Goal: Complete application form: Complete application form

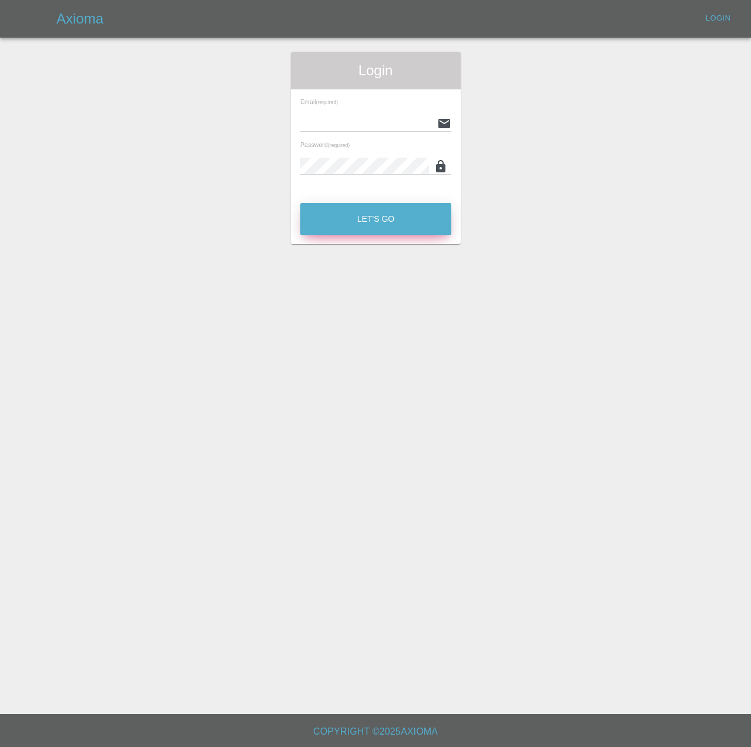
type input "[PERSON_NAME][EMAIL_ADDRESS][PERSON_NAME][DOMAIN_NAME]"
click at [375, 227] on button "Let's Go" at bounding box center [375, 219] width 151 height 32
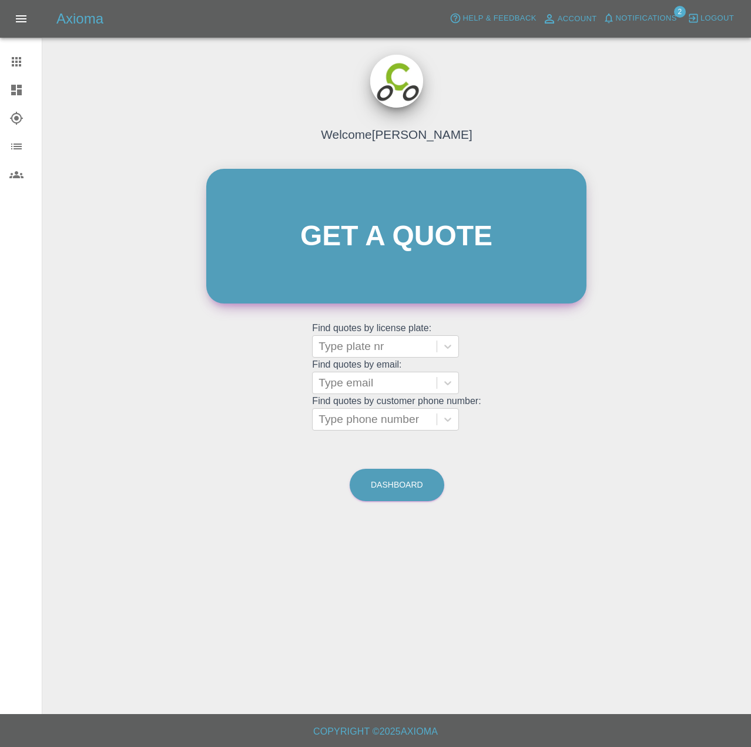
click at [379, 248] on link "Get a quote" at bounding box center [396, 236] width 380 height 135
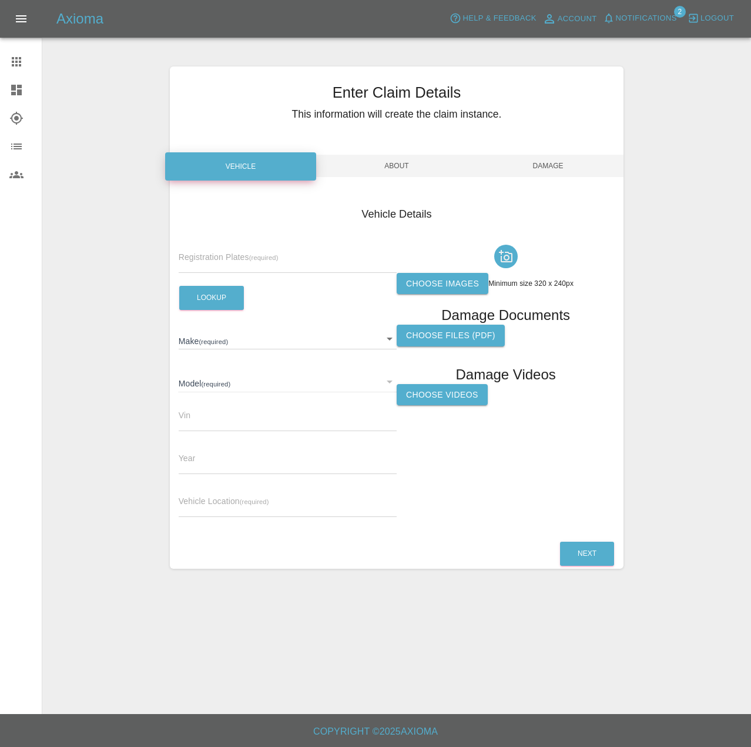
click at [295, 272] on input "text" at bounding box center [288, 264] width 218 height 17
type input "NA73 XKJ"
click at [226, 304] on button "Lookup" at bounding box center [211, 298] width 65 height 24
click at [440, 293] on label "Choose images" at bounding box center [443, 284] width 92 height 22
click at [0, 0] on input "Choose images" at bounding box center [0, 0] width 0 height 0
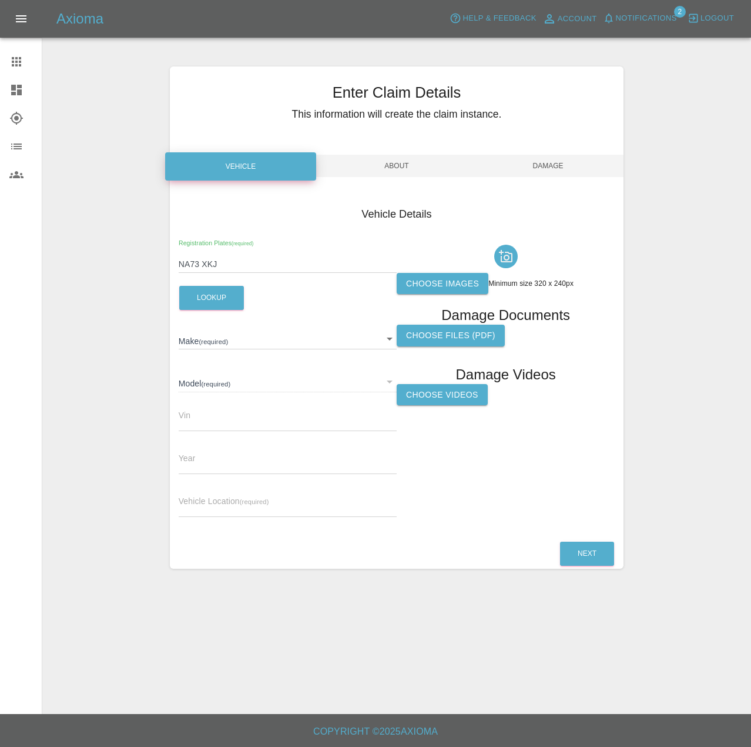
type input "MG"
type input "MG4 SE"
type input "LSJWH4099PN103597"
type input "2023"
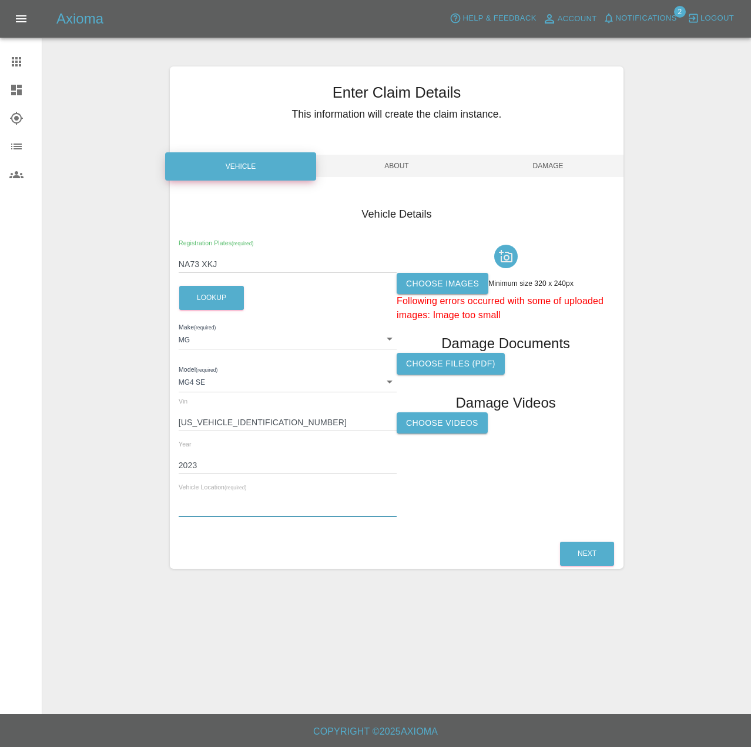
click at [247, 517] on input "text" at bounding box center [288, 508] width 218 height 17
paste input "Car parked on Ground Floor at Time Square Car Park, Warrington, WA1 2HN"
type input "Car parked on Ground Floor at Time Square Car Park, Warrington, WA1 2HN"
click at [577, 566] on button "Next" at bounding box center [587, 554] width 54 height 24
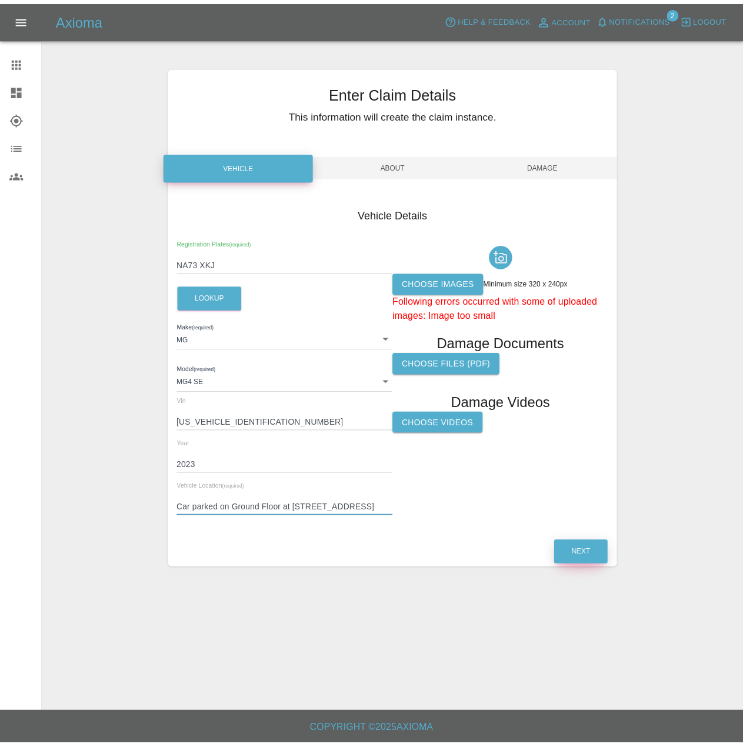
scroll to position [0, 0]
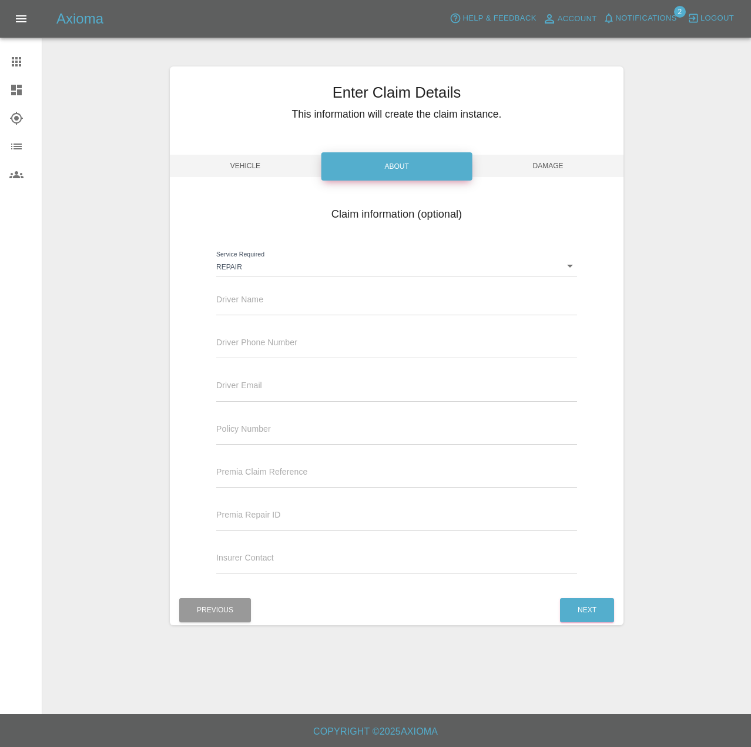
click at [292, 309] on div "Driver Name" at bounding box center [396, 298] width 361 height 33
click at [289, 315] on input "text" at bounding box center [396, 306] width 361 height 17
type input "A"
type input "alaina"
type input "0191 375 1059"
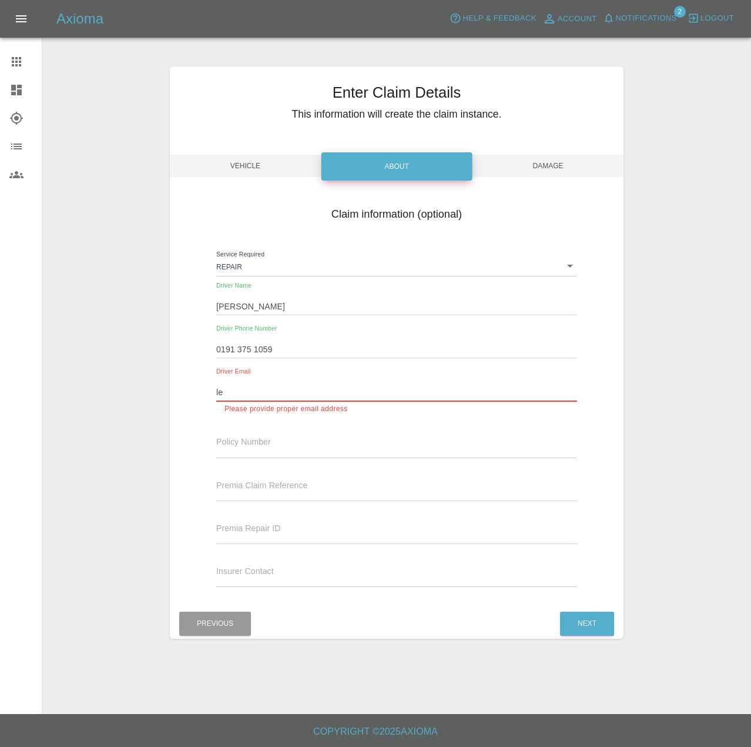
type input "l"
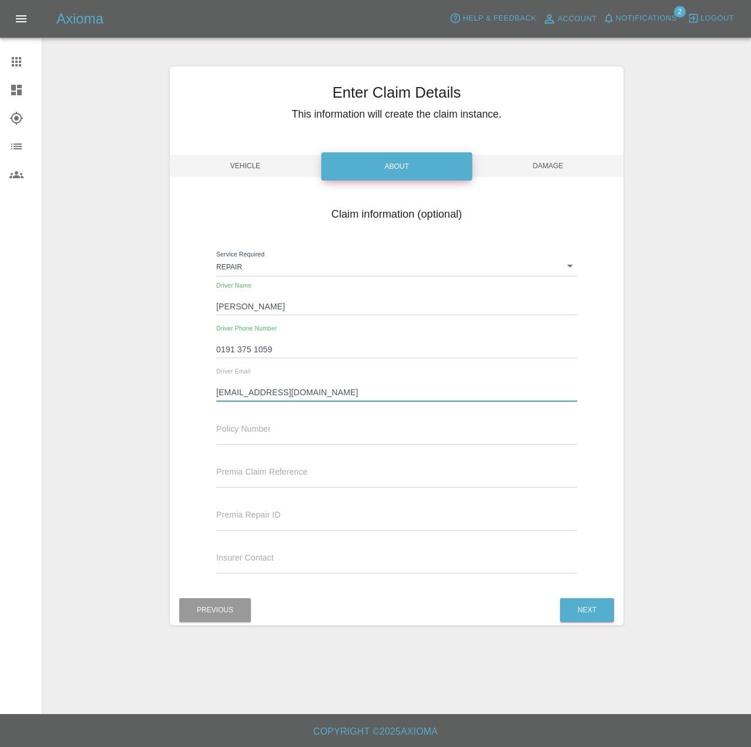
type input "[EMAIL_ADDRESS][DOMAIN_NAME]"
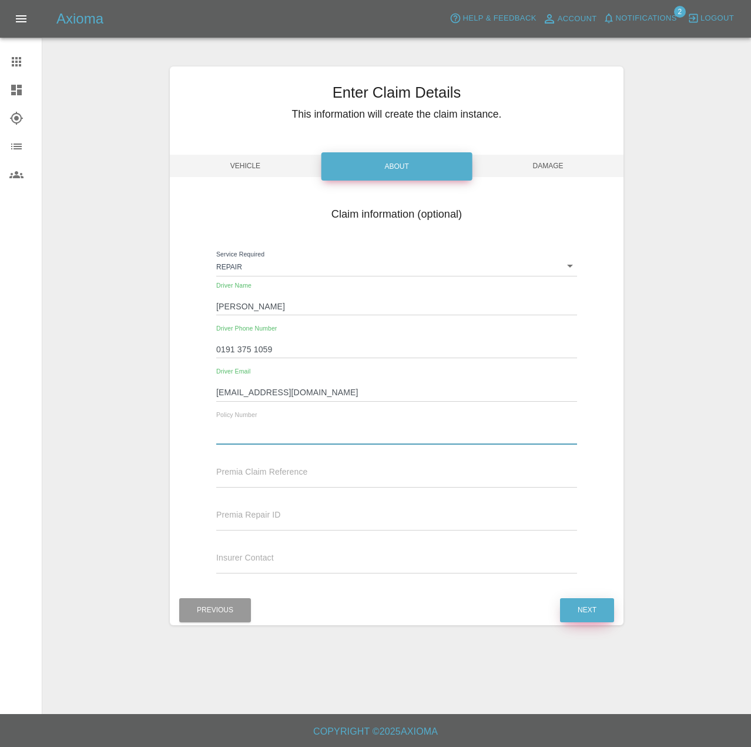
click at [576, 622] on button "Next" at bounding box center [587, 610] width 54 height 24
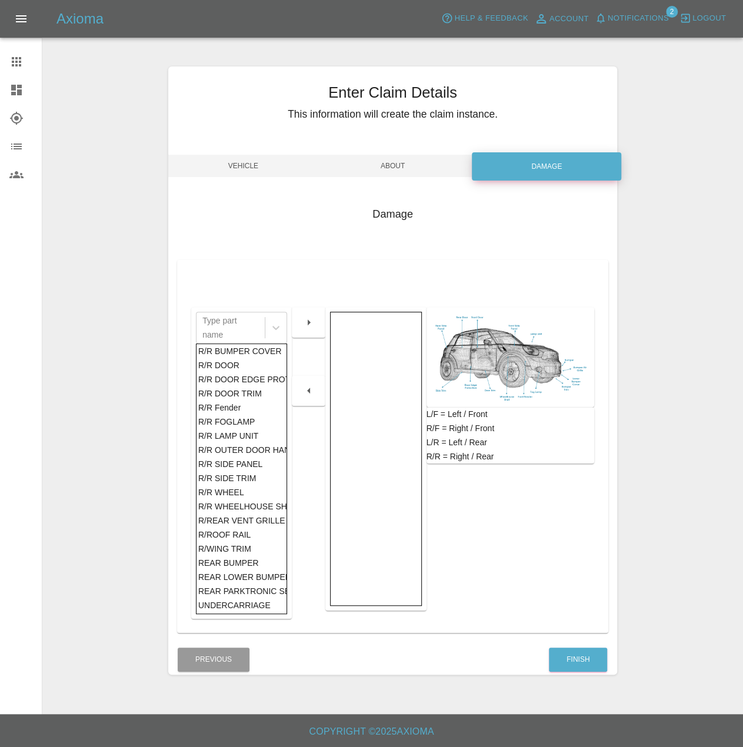
scroll to position [924, 0]
click at [252, 429] on div "R/R LAMP UNIT" at bounding box center [241, 436] width 87 height 14
click at [308, 329] on icon "button" at bounding box center [309, 322] width 14 height 14
click at [584, 671] on button "Finish" at bounding box center [578, 659] width 58 height 24
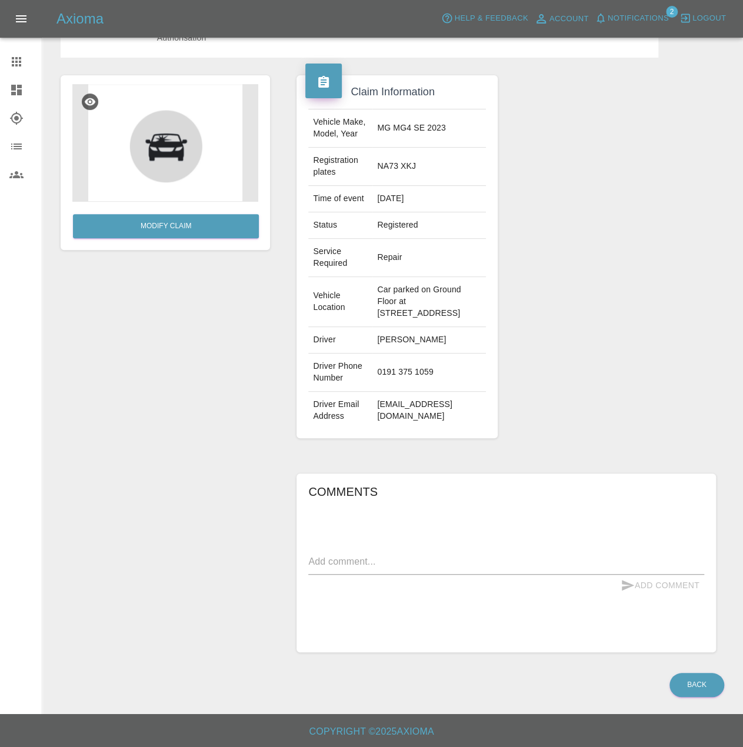
scroll to position [206, 0]
click at [389, 546] on div "Comments x Add Comment" at bounding box center [506, 562] width 396 height 161
click at [382, 554] on textarea at bounding box center [506, 562] width 396 height 17
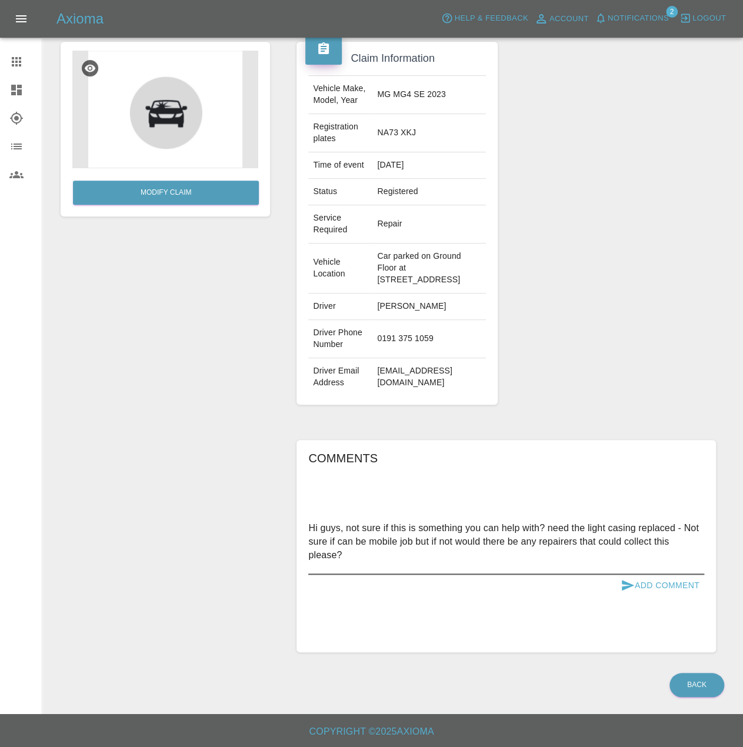
type textarea "Hi guys, not sure if this is something you can help with? need the light casing…"
click at [649, 596] on button "Add Comment" at bounding box center [660, 585] width 88 height 22
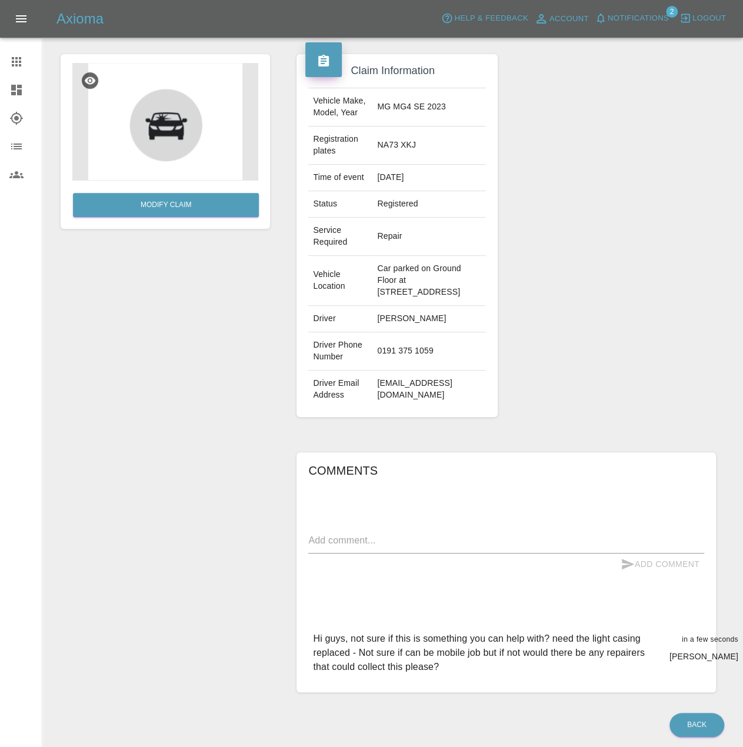
scroll to position [89, 0]
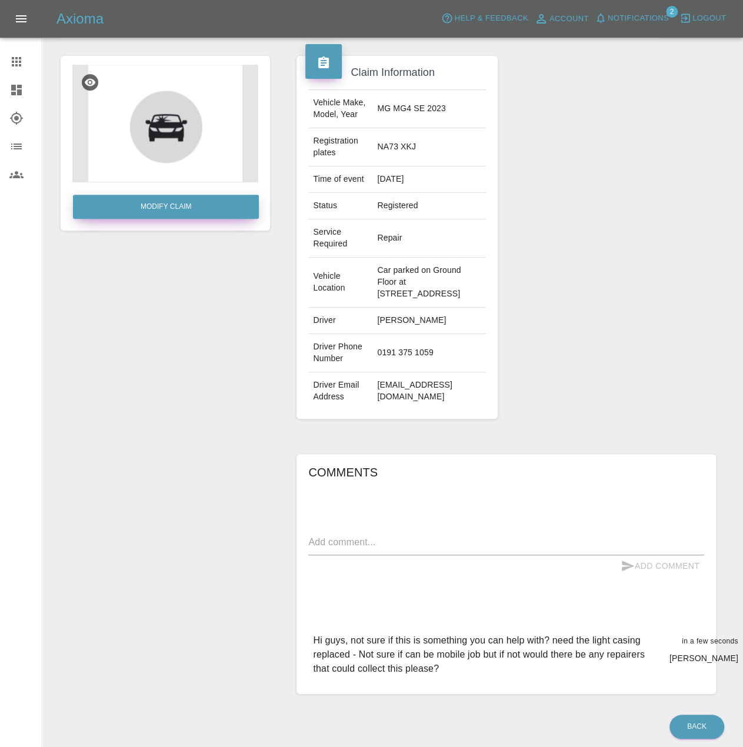
click at [183, 219] on link "Modify Claim" at bounding box center [166, 207] width 186 height 24
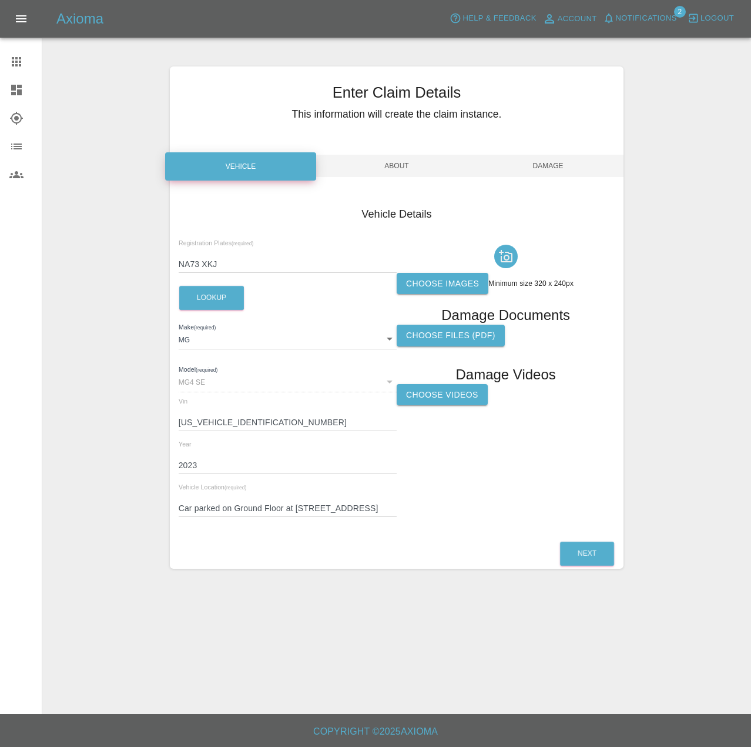
click at [463, 293] on label "Choose images" at bounding box center [443, 284] width 92 height 22
click at [0, 0] on input "Choose images" at bounding box center [0, 0] width 0 height 0
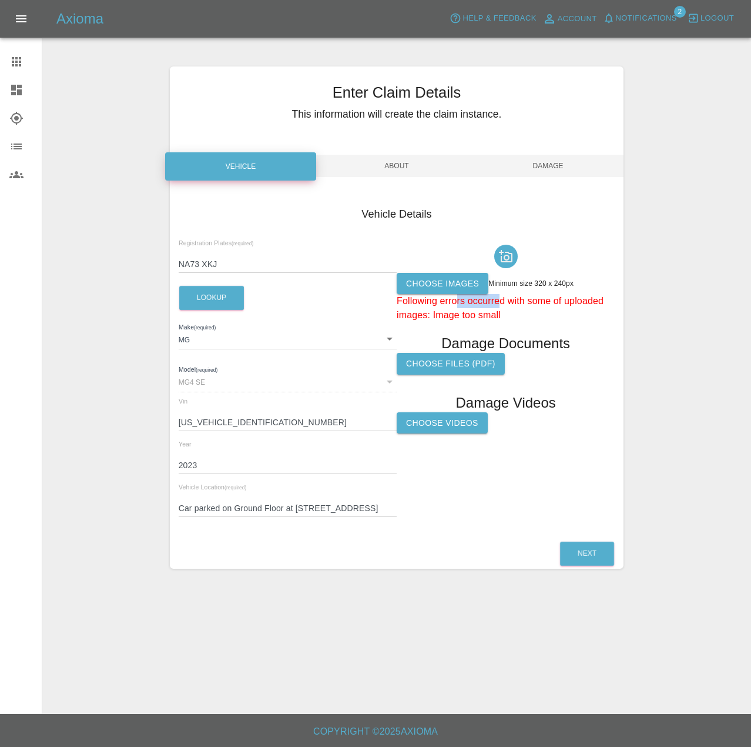
drag, startPoint x: 470, startPoint y: 324, endPoint x: 560, endPoint y: 344, distance: 91.6
click at [559, 322] on p "Following errors occurred with some of uploaded images: Image too small" at bounding box center [506, 308] width 218 height 28
click at [489, 295] on label "Choose images" at bounding box center [443, 284] width 92 height 22
click at [0, 0] on input "Choose images" at bounding box center [0, 0] width 0 height 0
click at [472, 295] on label "Choose images" at bounding box center [443, 284] width 92 height 22
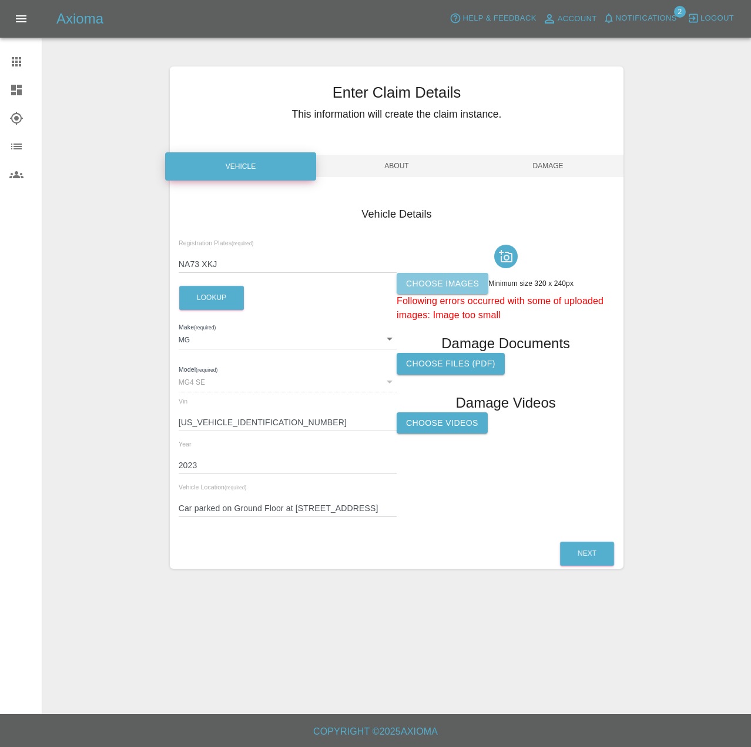
click at [0, 0] on input "Choose images" at bounding box center [0, 0] width 0 height 0
click at [444, 273] on div at bounding box center [506, 256] width 218 height 33
click at [447, 312] on p "Following errors occurred with some of uploaded images: Image too small" at bounding box center [506, 308] width 218 height 28
click at [448, 295] on label "Choose images" at bounding box center [443, 284] width 92 height 22
click at [0, 0] on input "Choose images" at bounding box center [0, 0] width 0 height 0
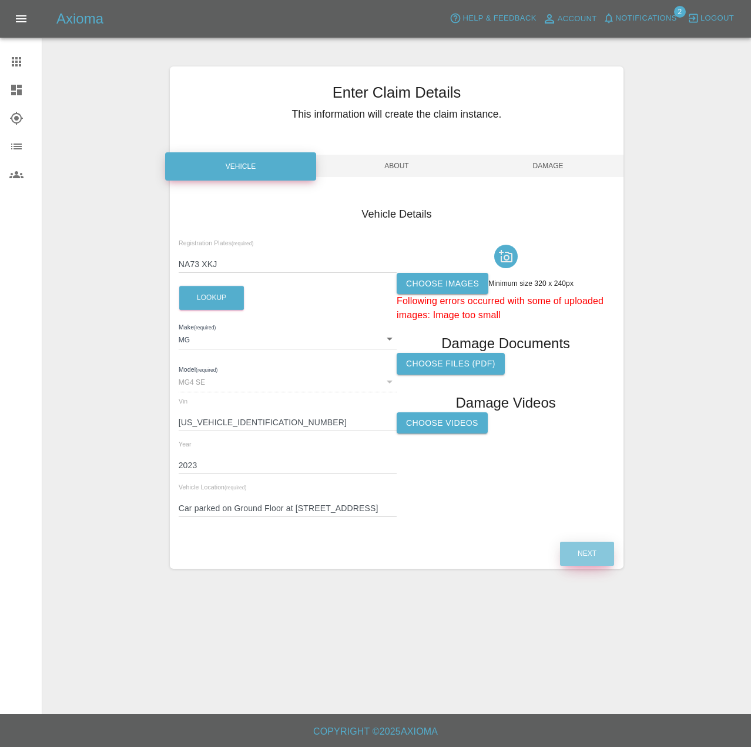
click at [578, 566] on button "Next" at bounding box center [587, 554] width 54 height 24
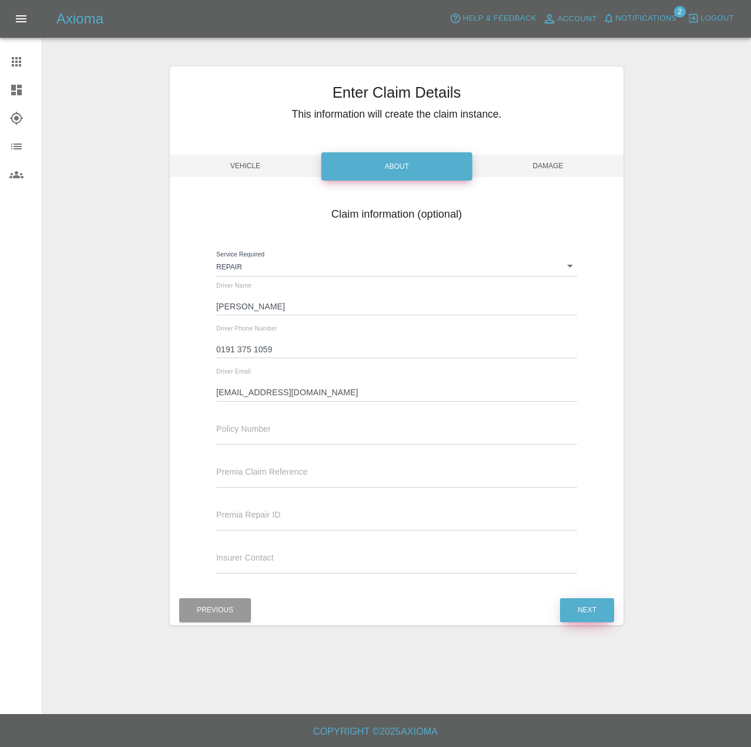
click at [600, 620] on button "Next" at bounding box center [587, 610] width 54 height 24
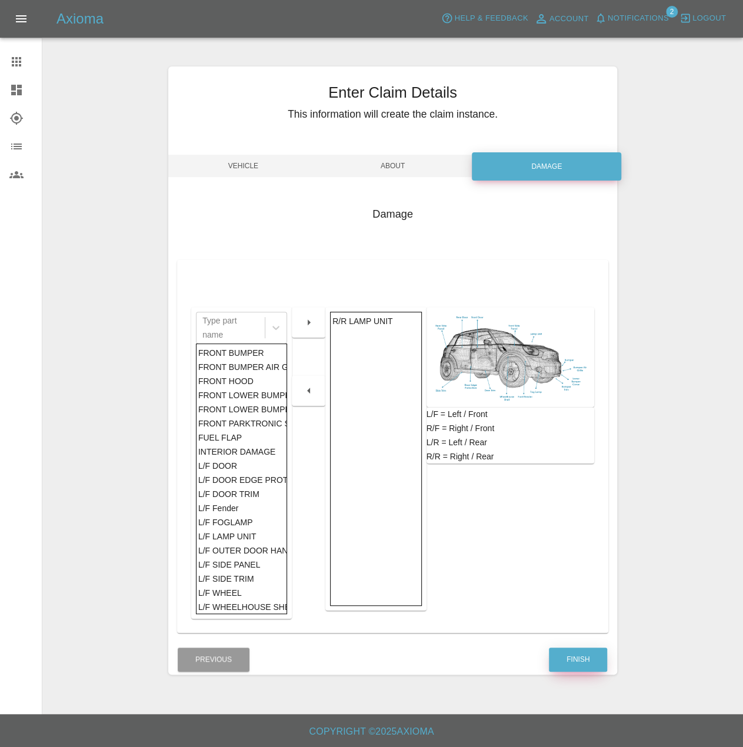
click at [576, 671] on button "Finish" at bounding box center [578, 659] width 58 height 24
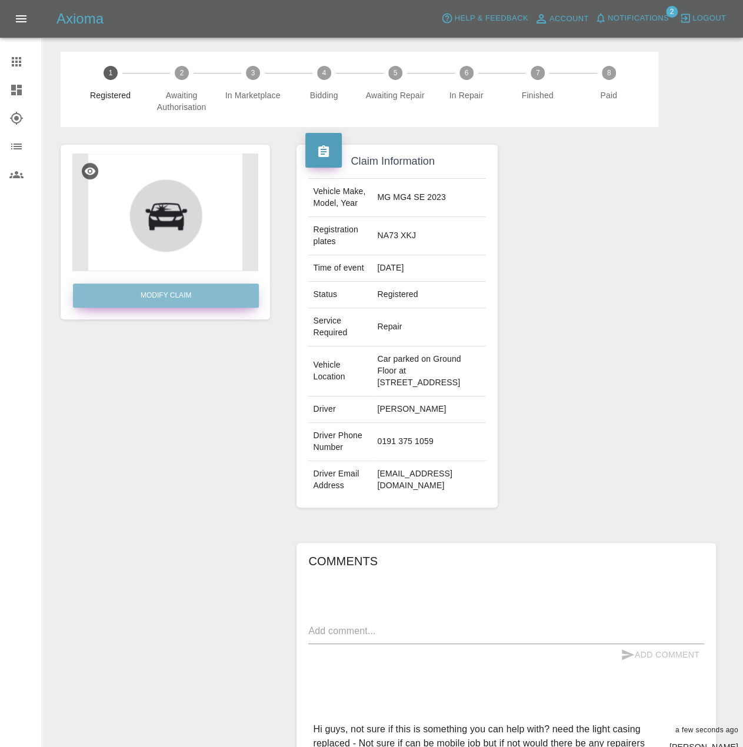
click at [197, 308] on link "Modify Claim" at bounding box center [166, 295] width 186 height 24
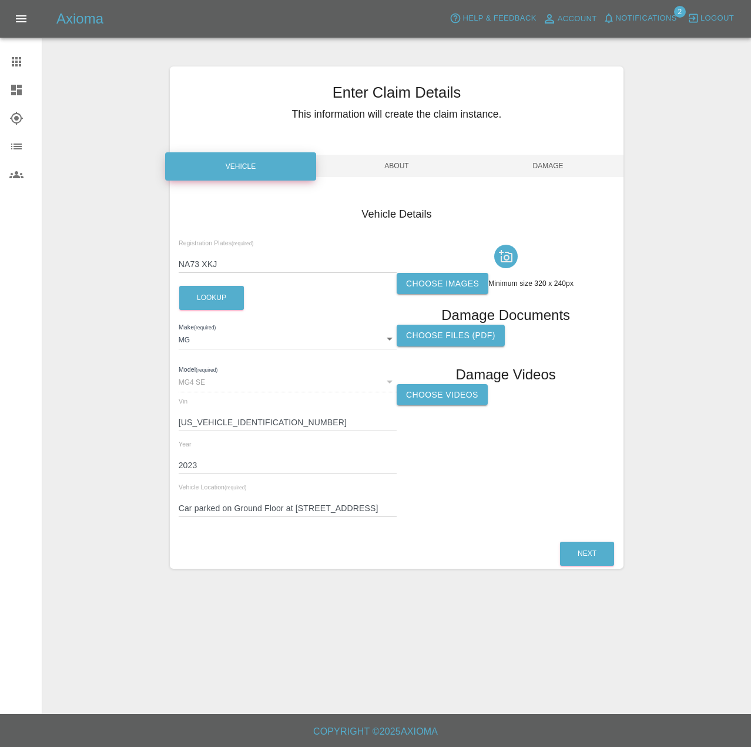
click at [443, 295] on label "Choose images" at bounding box center [443, 284] width 92 height 22
click at [0, 0] on input "Choose images" at bounding box center [0, 0] width 0 height 0
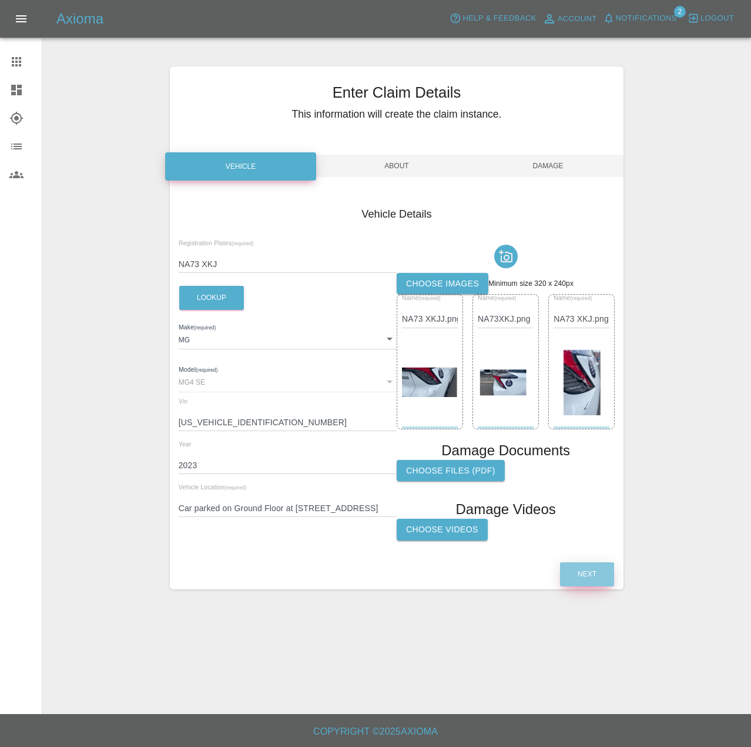
click at [599, 586] on button "Next" at bounding box center [587, 574] width 54 height 24
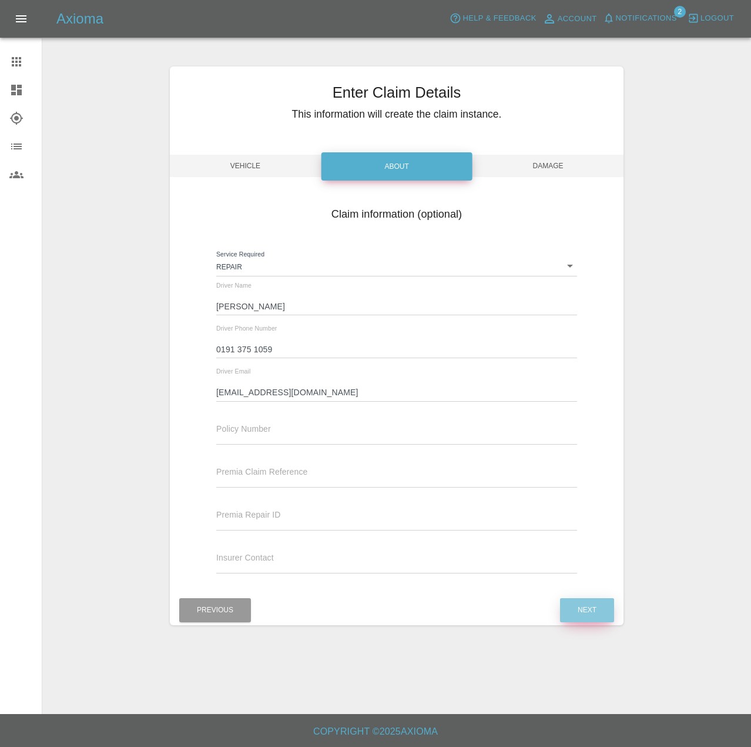
click at [582, 622] on button "Next" at bounding box center [587, 610] width 54 height 24
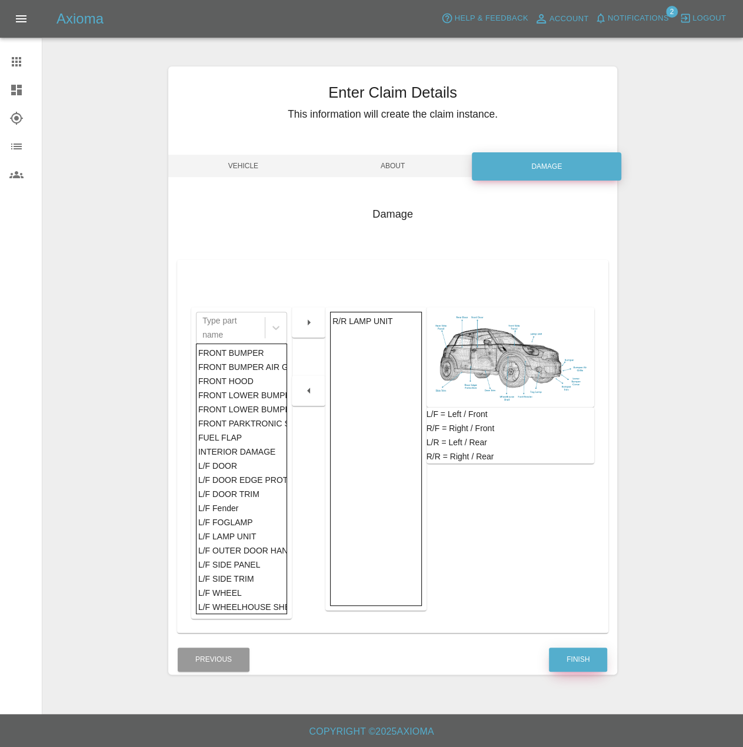
click at [570, 671] on button "Finish" at bounding box center [578, 659] width 58 height 24
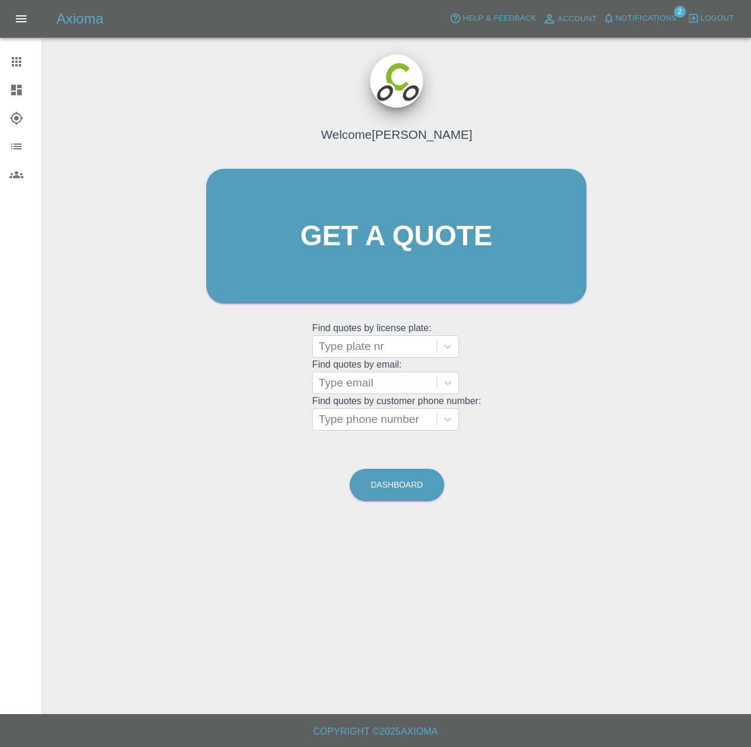
click at [622, 15] on span "Notifications" at bounding box center [646, 19] width 61 height 14
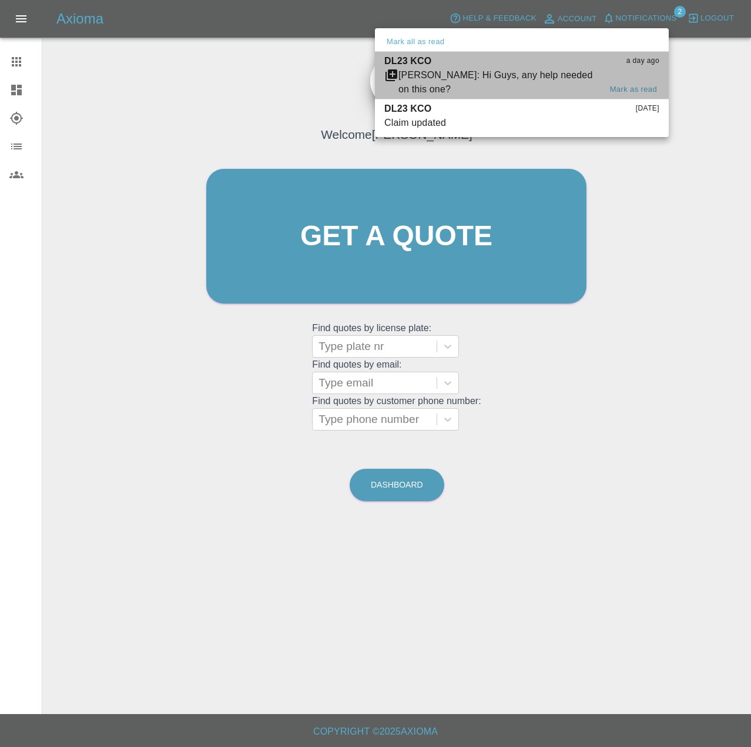
click at [523, 83] on div "[PERSON_NAME]: Hi Guys, any help needed on this one?" at bounding box center [500, 82] width 202 height 28
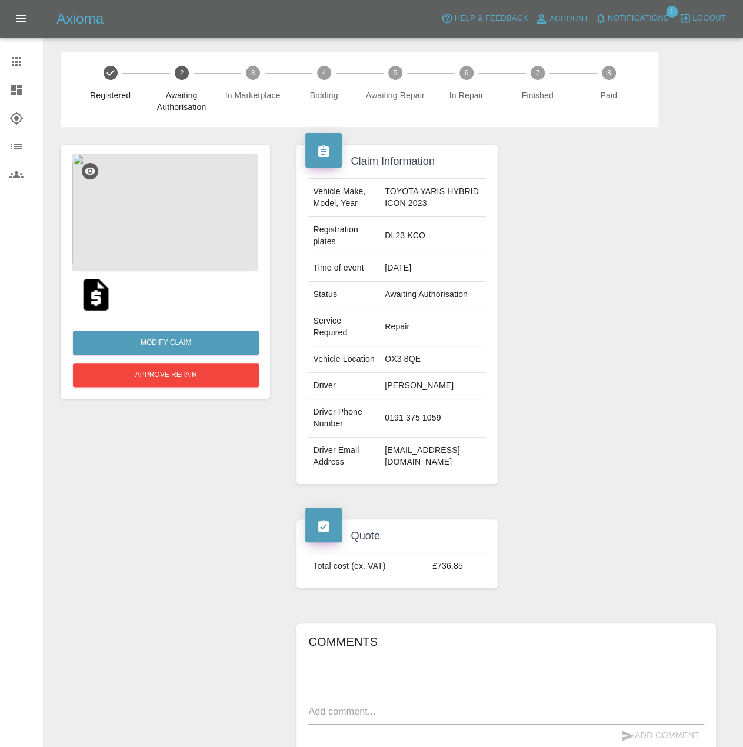
click at [31, 61] on div at bounding box center [25, 62] width 33 height 14
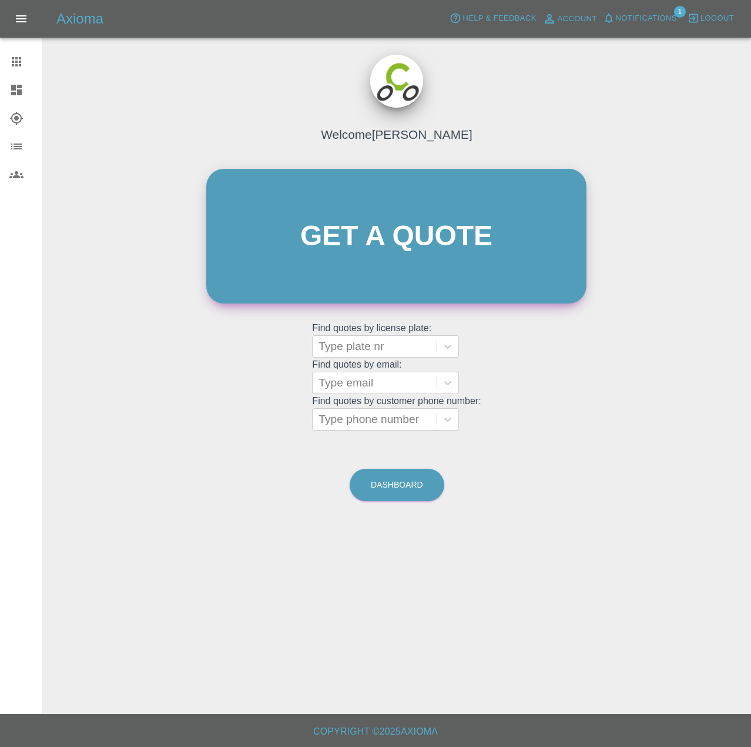
click at [360, 295] on link "Get a quote" at bounding box center [396, 236] width 380 height 135
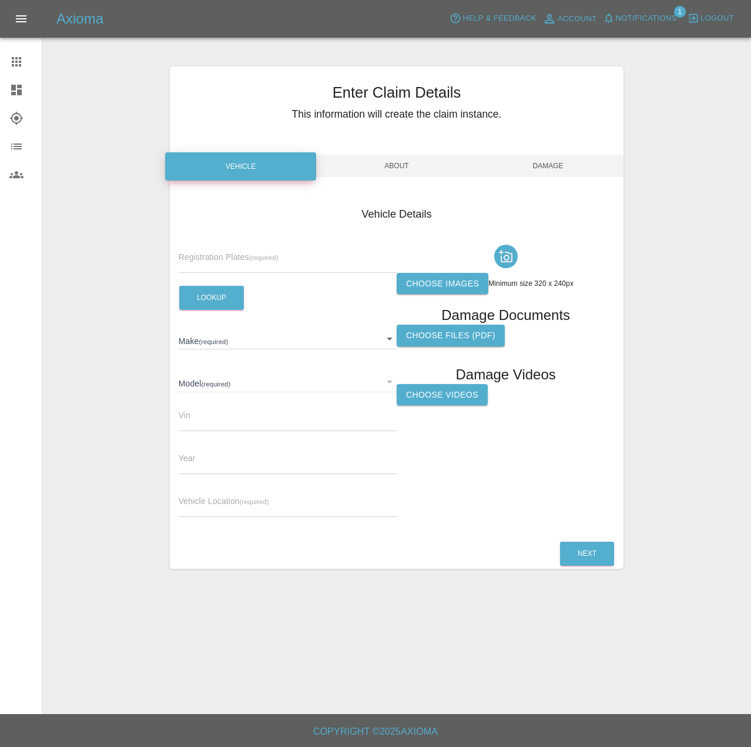
click at [279, 288] on div "Registration Plates (required) Lookup Make (required) ​ Model (required) ​ Vin …" at bounding box center [288, 383] width 218 height 287
click at [278, 273] on input "text" at bounding box center [288, 264] width 218 height 17
type input "DS23 WLL"
click at [228, 310] on button "Lookup" at bounding box center [211, 298] width 65 height 24
type input "TOYOTA"
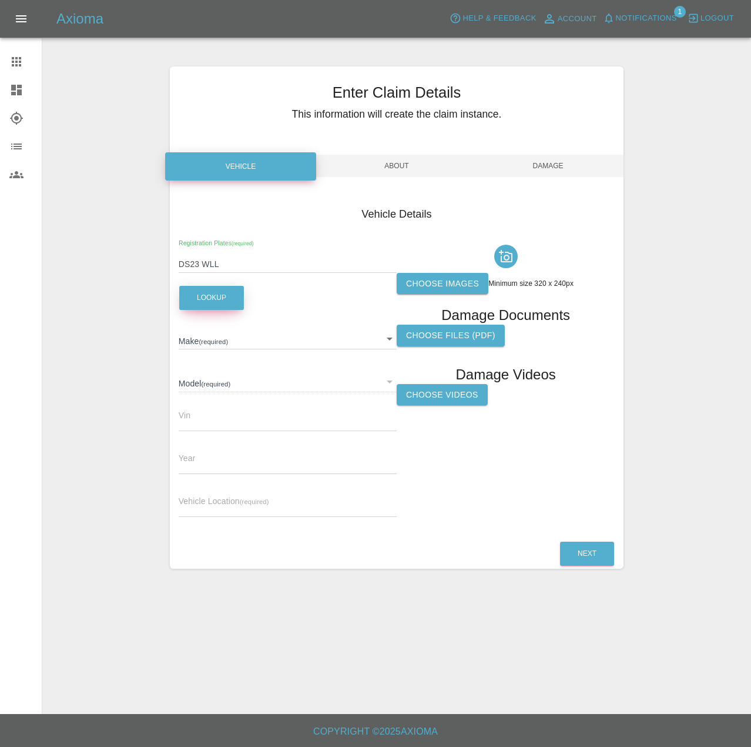
type input "YARIS HYBRID ICON"
type input "[US_VEHICLE_IDENTIFICATION_NUMBER]"
type input "2023"
click at [215, 517] on input "text" at bounding box center [288, 508] width 218 height 17
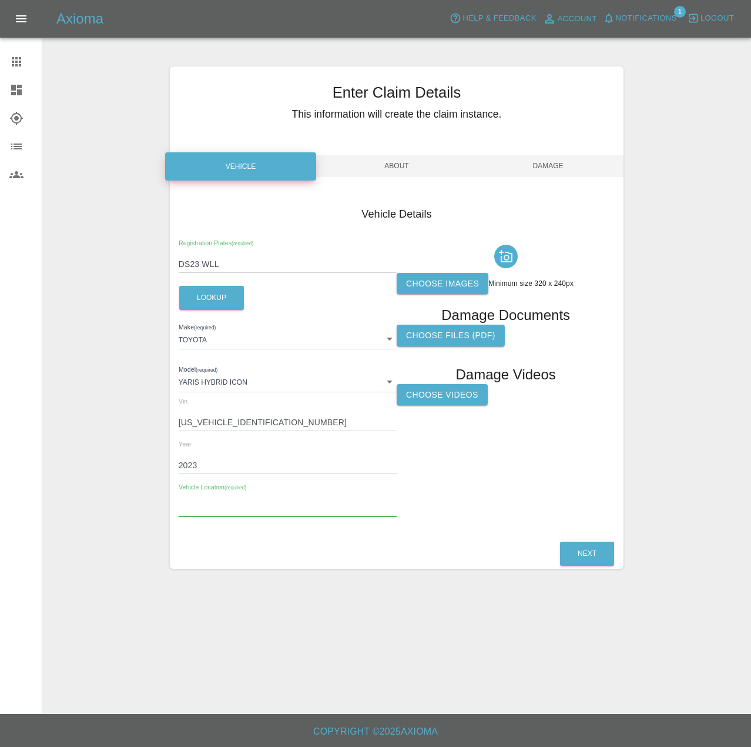
paste input "Marked Car club bay in the [GEOGRAPHIC_DATA], [GEOGRAPHIC_DATA]"
paste input "[STREET_ADDRESS],"
type input "Marked Car club bay in the [GEOGRAPHIC_DATA], [GEOGRAPHIC_DATA], LA9 7HF"
click at [460, 295] on label "Choose images" at bounding box center [443, 284] width 92 height 22
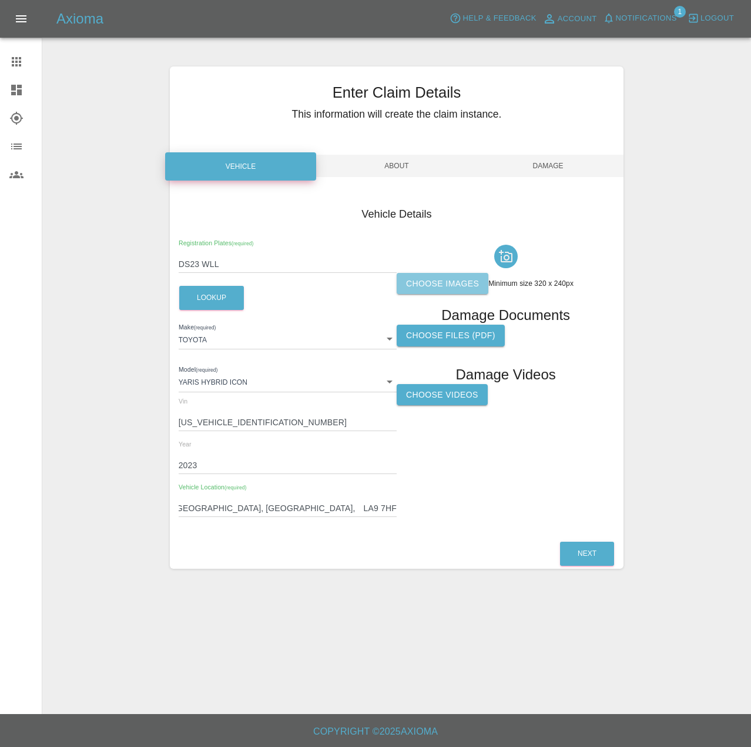
click at [0, 0] on input "Choose images" at bounding box center [0, 0] width 0 height 0
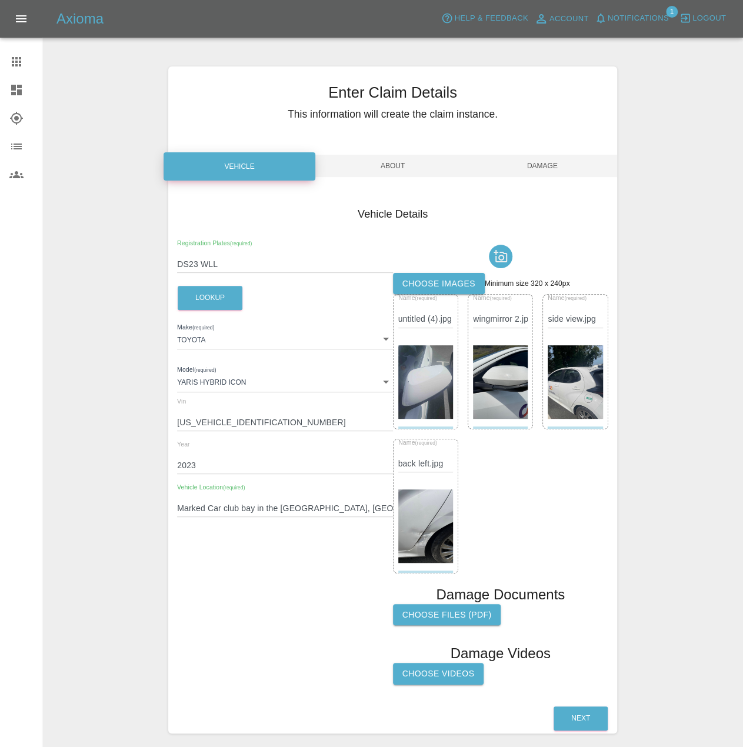
scroll to position [59, 0]
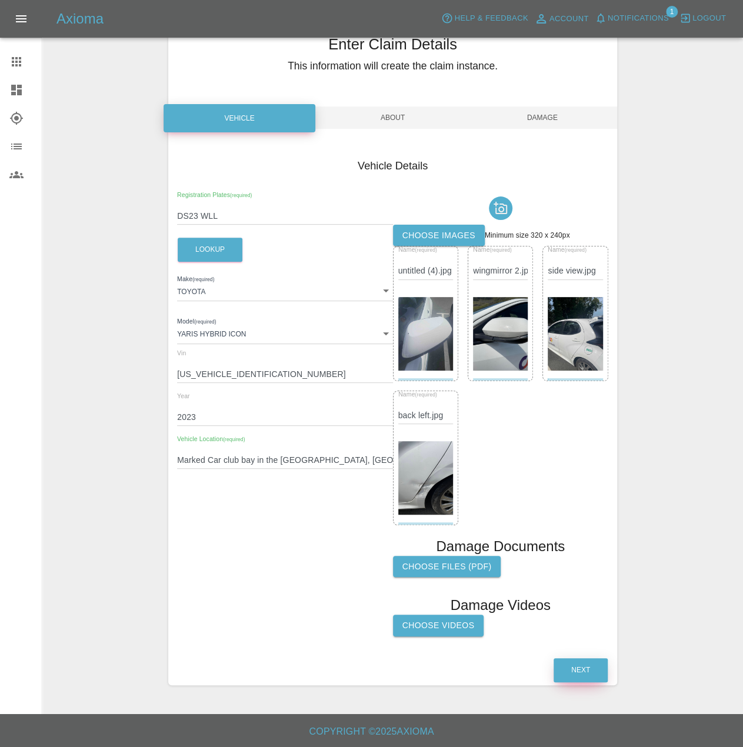
click at [584, 682] on button "Next" at bounding box center [580, 670] width 54 height 24
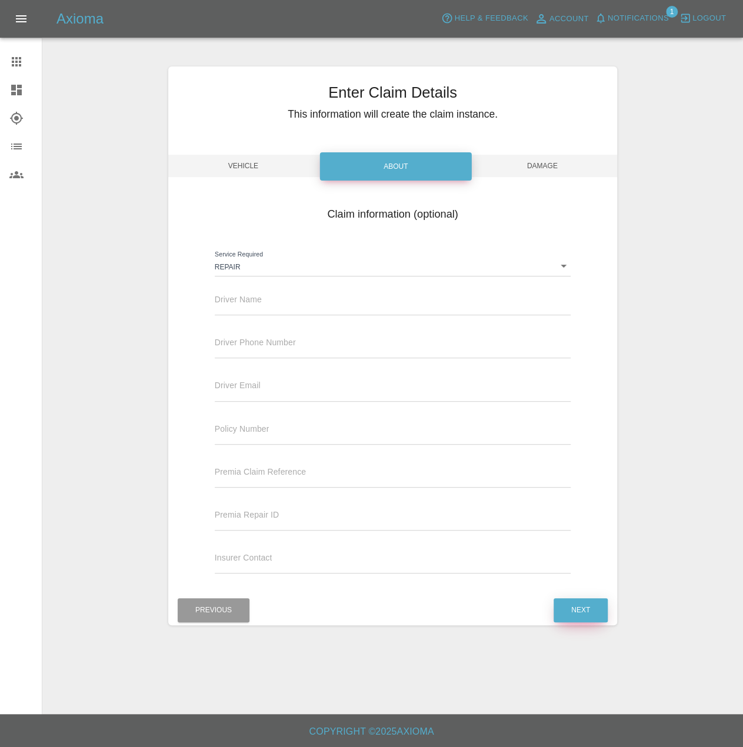
scroll to position [0, 0]
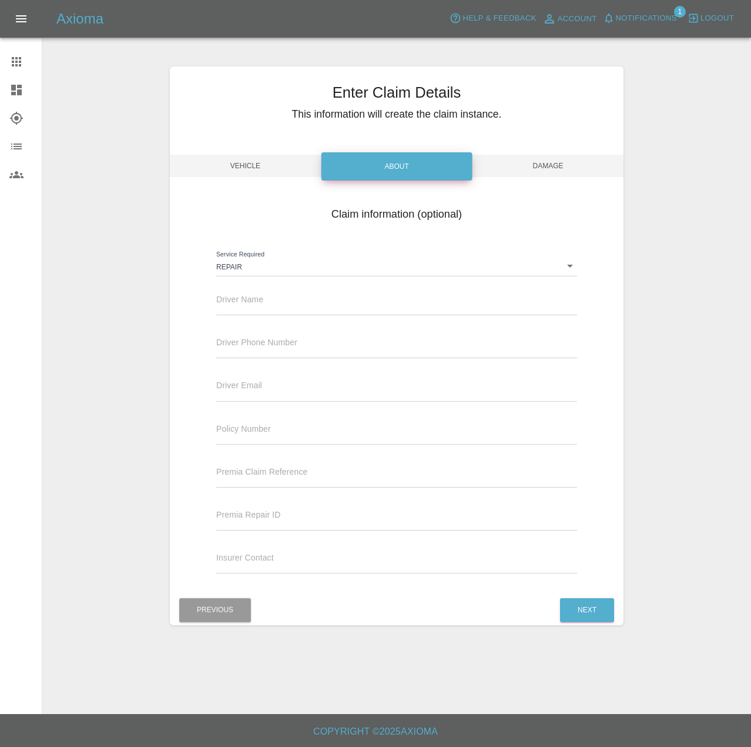
click at [282, 315] on input "text" at bounding box center [396, 306] width 361 height 17
click at [282, 315] on input "[PERSON_NAME]" at bounding box center [396, 306] width 361 height 17
type input "[PERSON_NAME]"
type input "0191 375 1059"
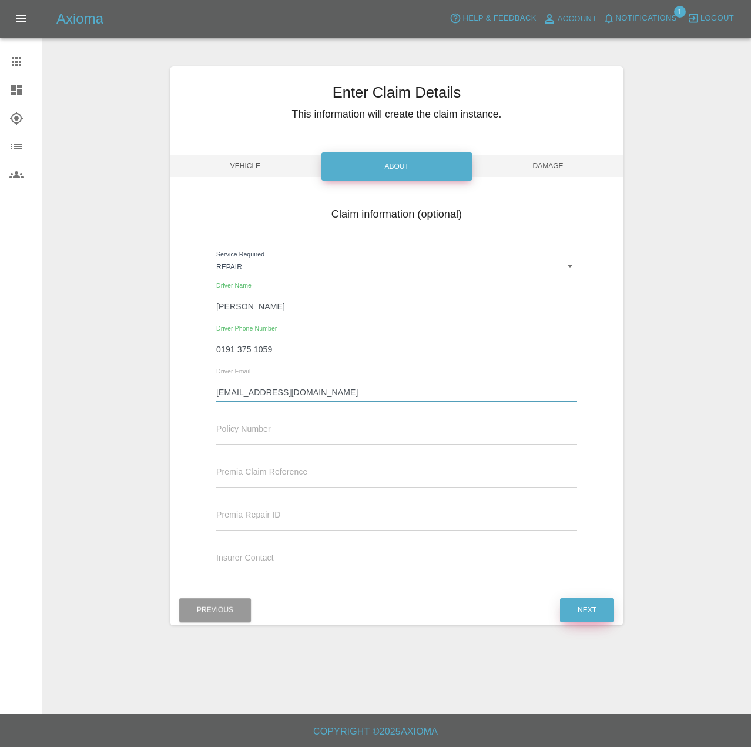
type input "[EMAIL_ADDRESS][DOMAIN_NAME]"
click at [579, 622] on button "Next" at bounding box center [587, 610] width 54 height 24
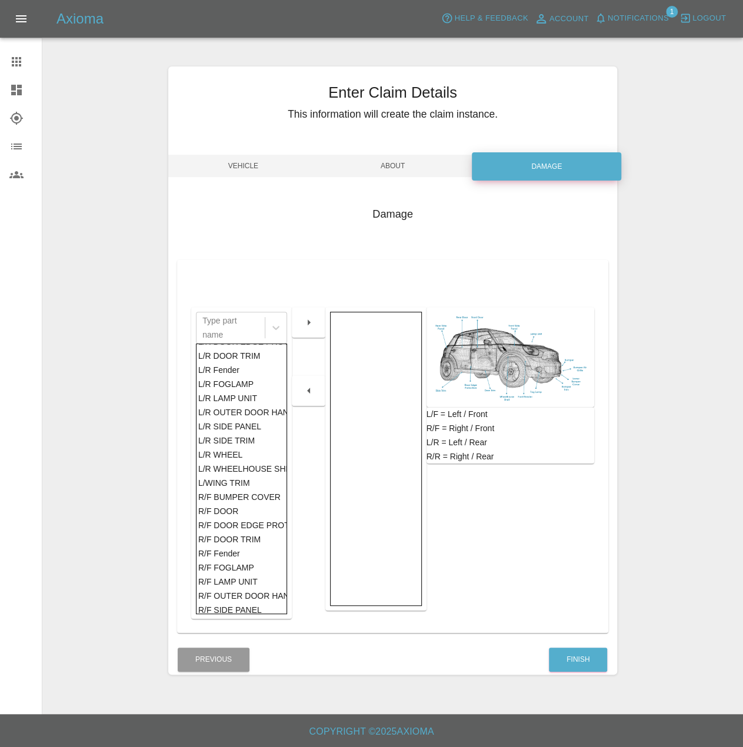
scroll to position [353, 0]
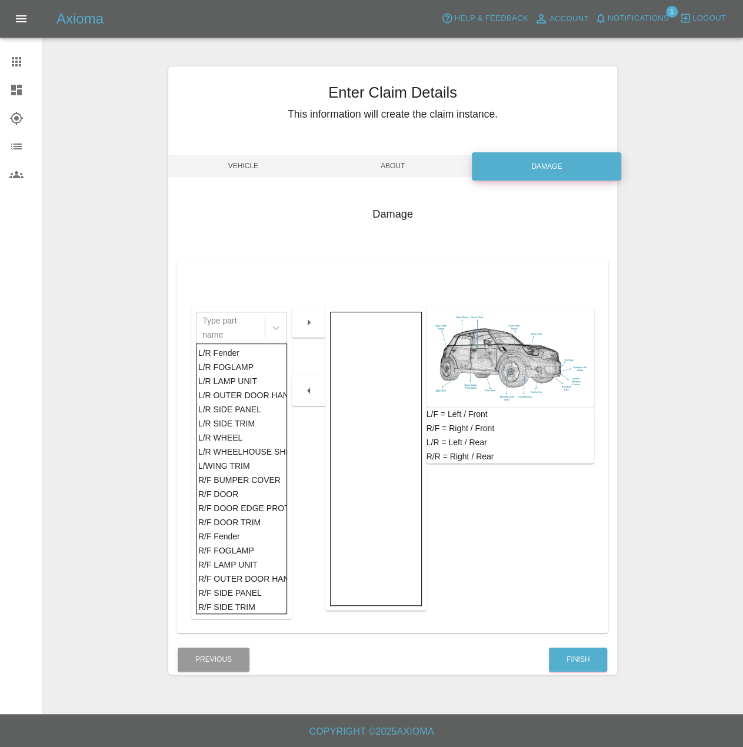
click at [233, 317] on div "L/R DOOR" at bounding box center [241, 310] width 87 height 14
click at [303, 329] on icon "button" at bounding box center [309, 322] width 14 height 14
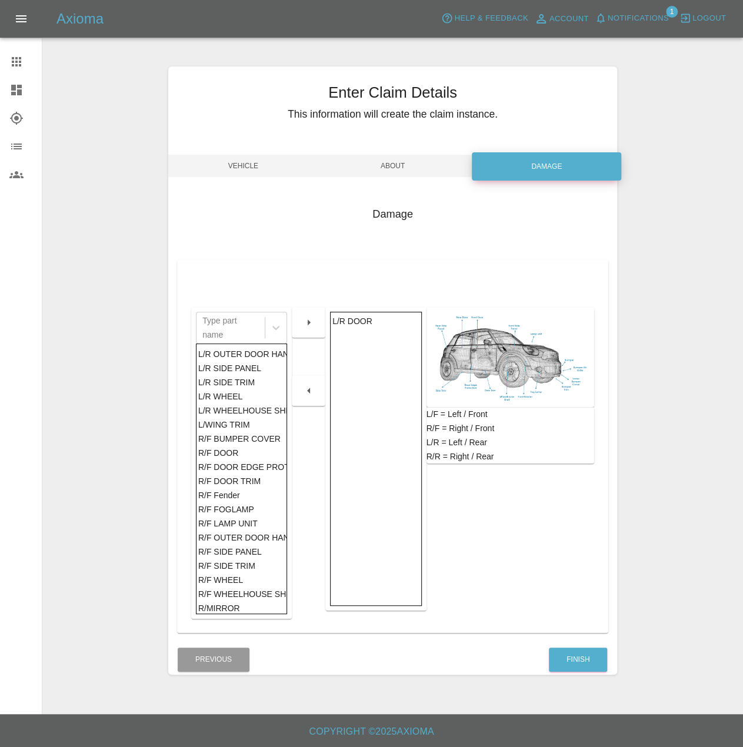
scroll to position [412, 0]
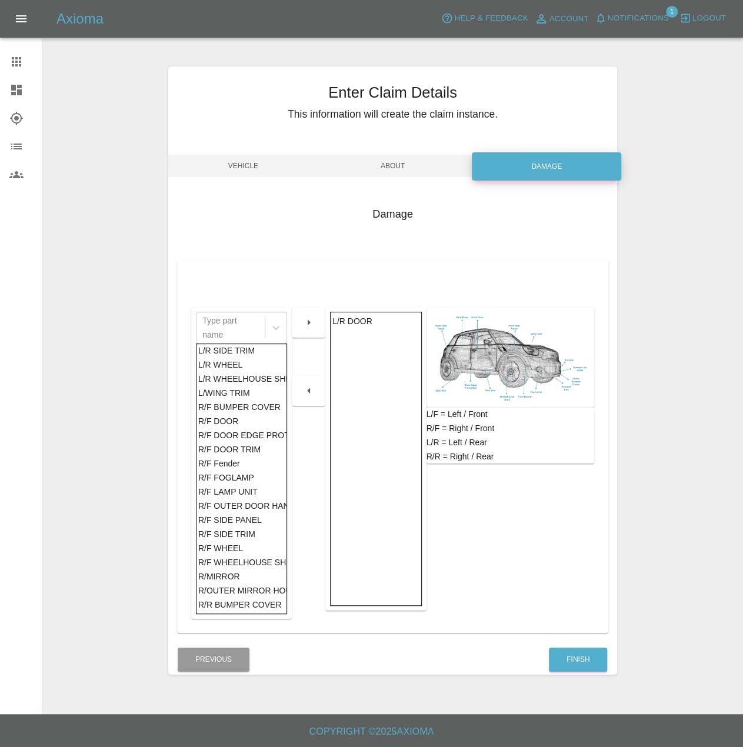
click at [255, 343] on div "L/R SIDE PANEL" at bounding box center [241, 336] width 87 height 14
click at [308, 329] on icon "button" at bounding box center [309, 322] width 14 height 14
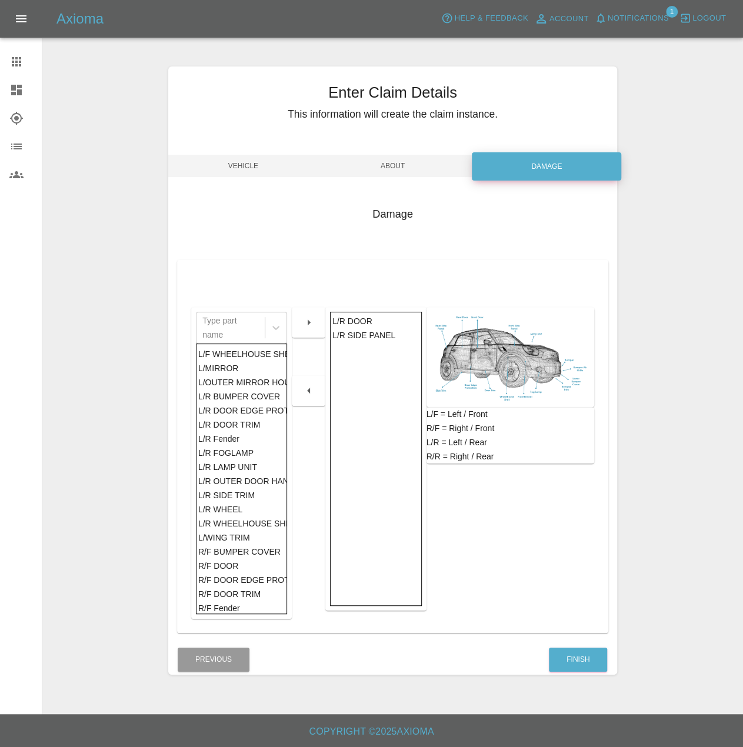
scroll to position [235, 0]
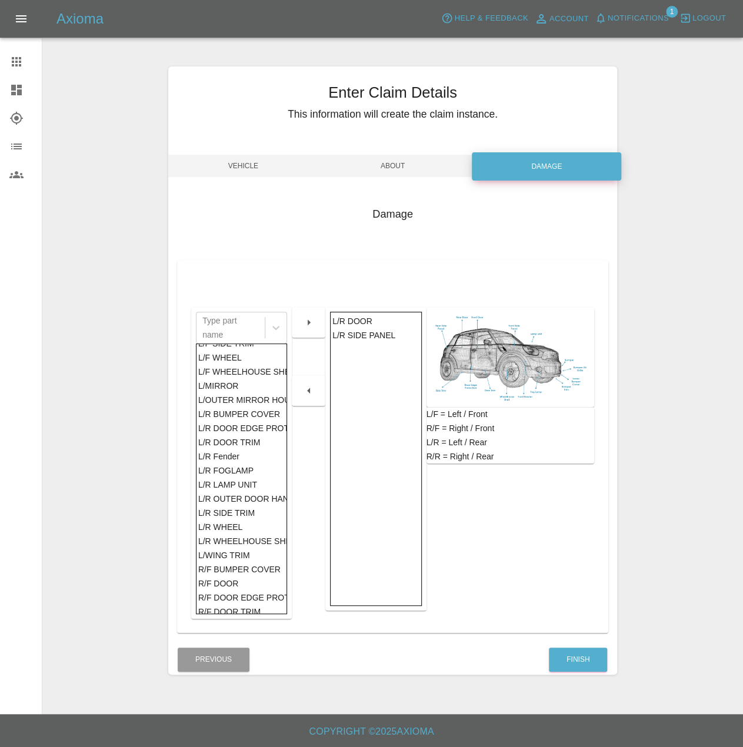
click at [233, 393] on div "L/MIRROR" at bounding box center [241, 386] width 87 height 14
click at [253, 407] on div "L/OUTER MIRROR HOUSING" at bounding box center [241, 400] width 87 height 14
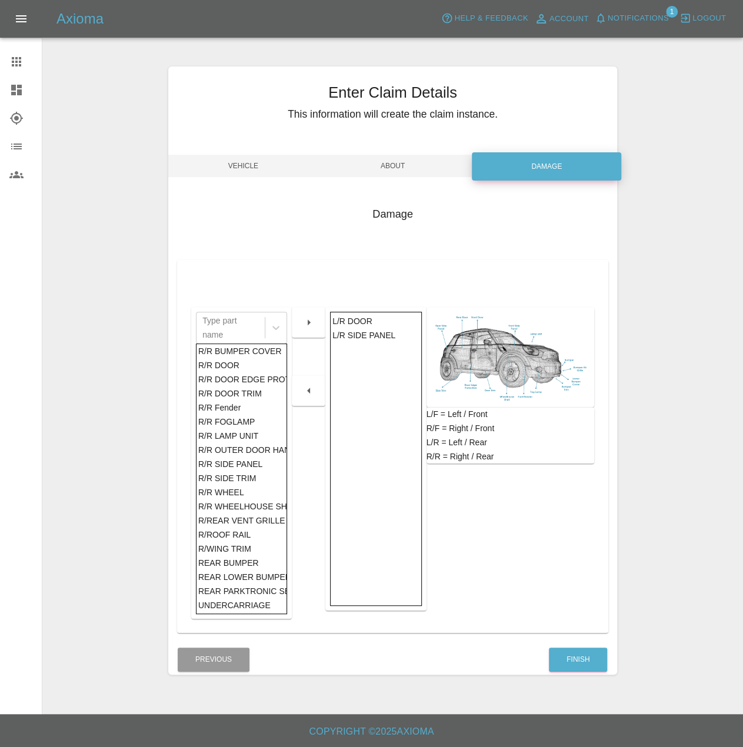
scroll to position [889, 0]
click at [310, 327] on button "button" at bounding box center [309, 322] width 38 height 21
click at [577, 671] on button "Finish" at bounding box center [578, 659] width 58 height 24
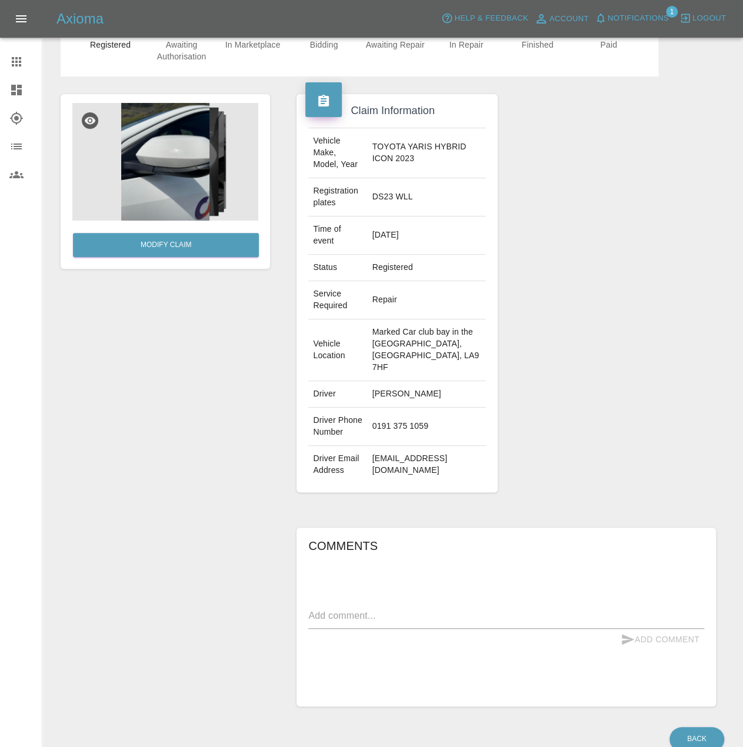
scroll to position [118, 0]
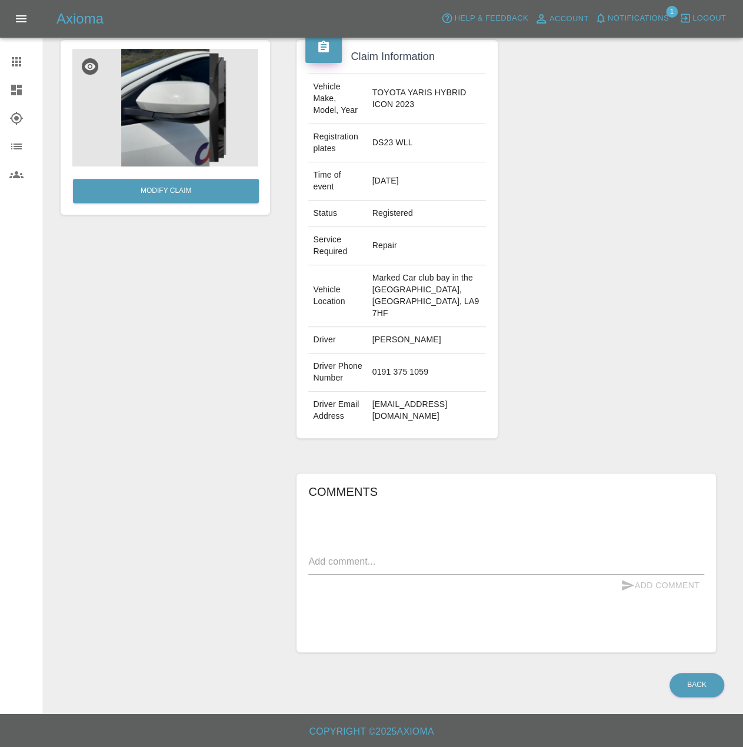
click at [409, 574] on div "x" at bounding box center [506, 563] width 396 height 22
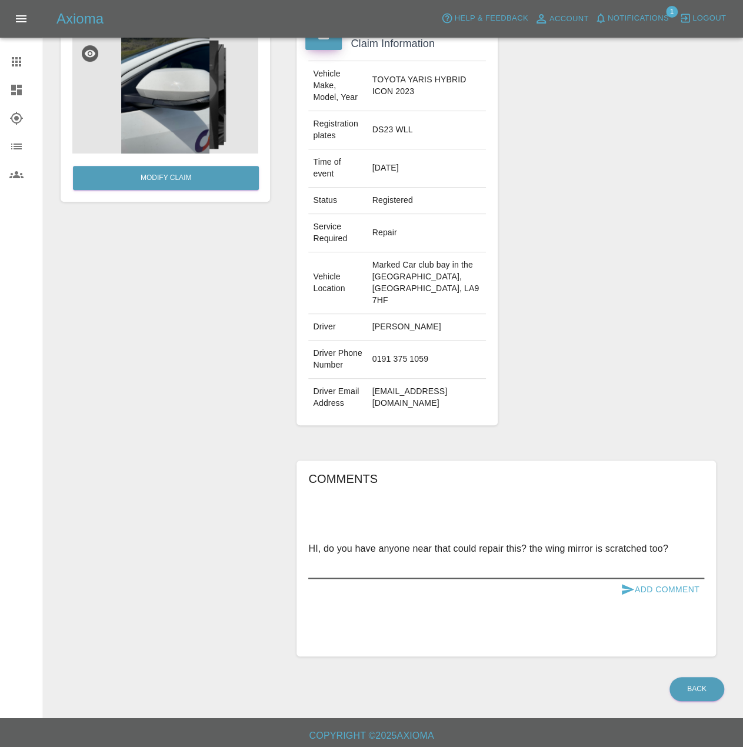
type textarea "HI, do you have anyone near that could repair this? the wing mirror is scratche…"
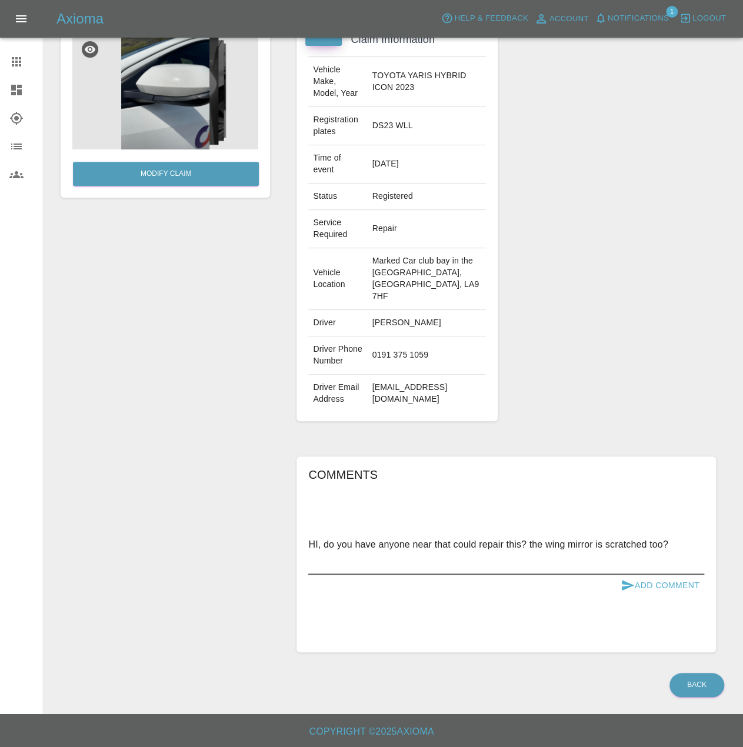
scroll to position [223, 0]
click at [657, 579] on button "Add Comment" at bounding box center [660, 585] width 88 height 22
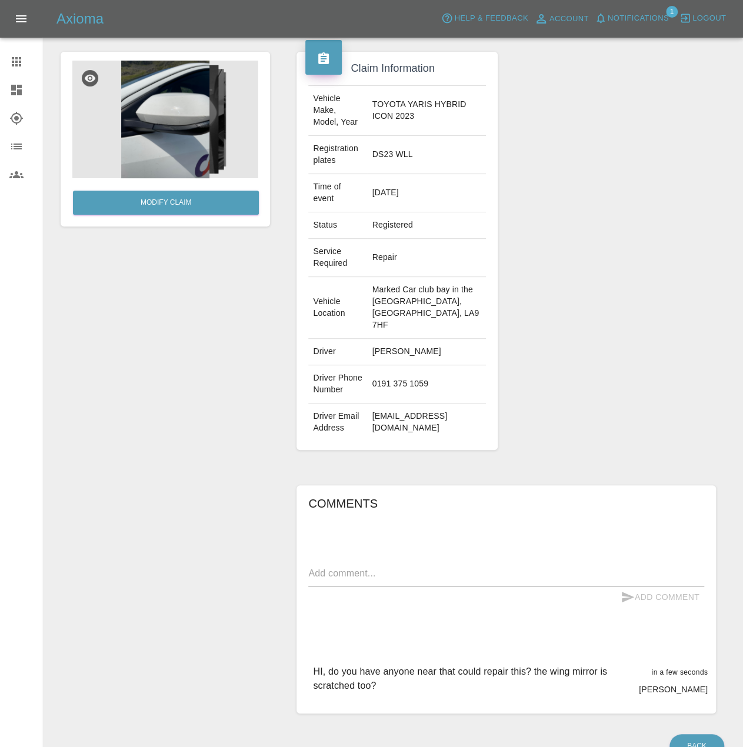
scroll to position [0, 0]
